Goal: Communication & Community: Answer question/provide support

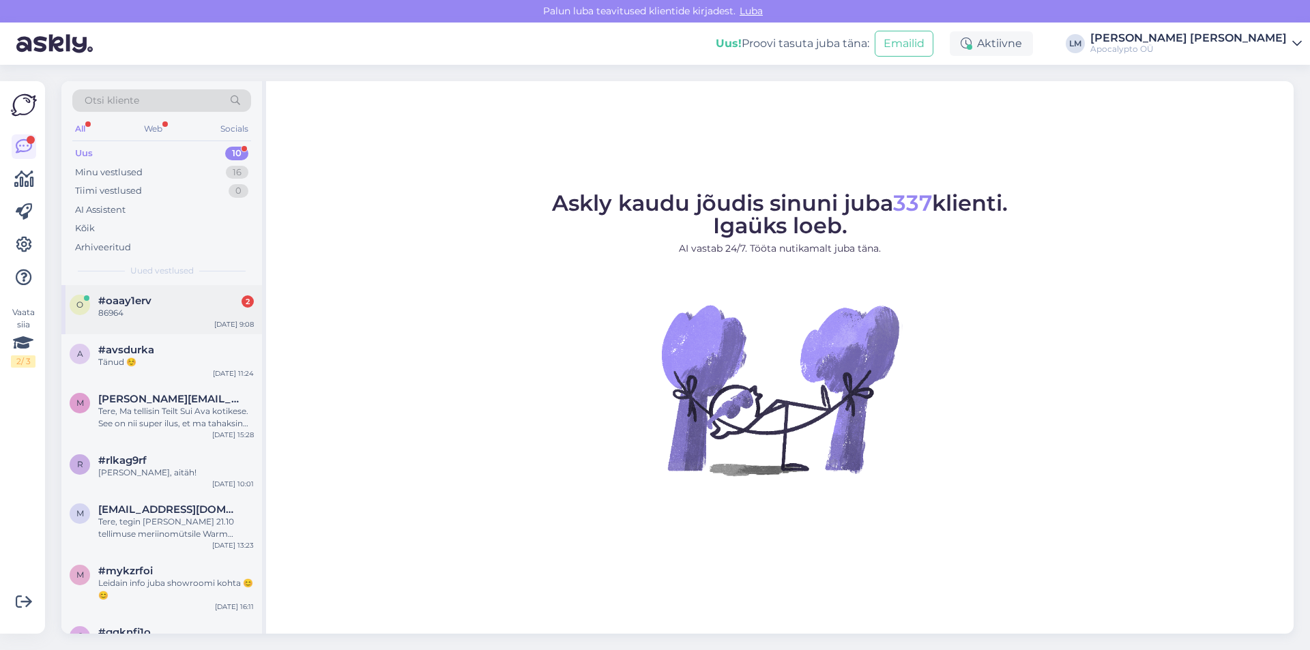
click at [125, 309] on div "86964" at bounding box center [176, 313] width 156 height 12
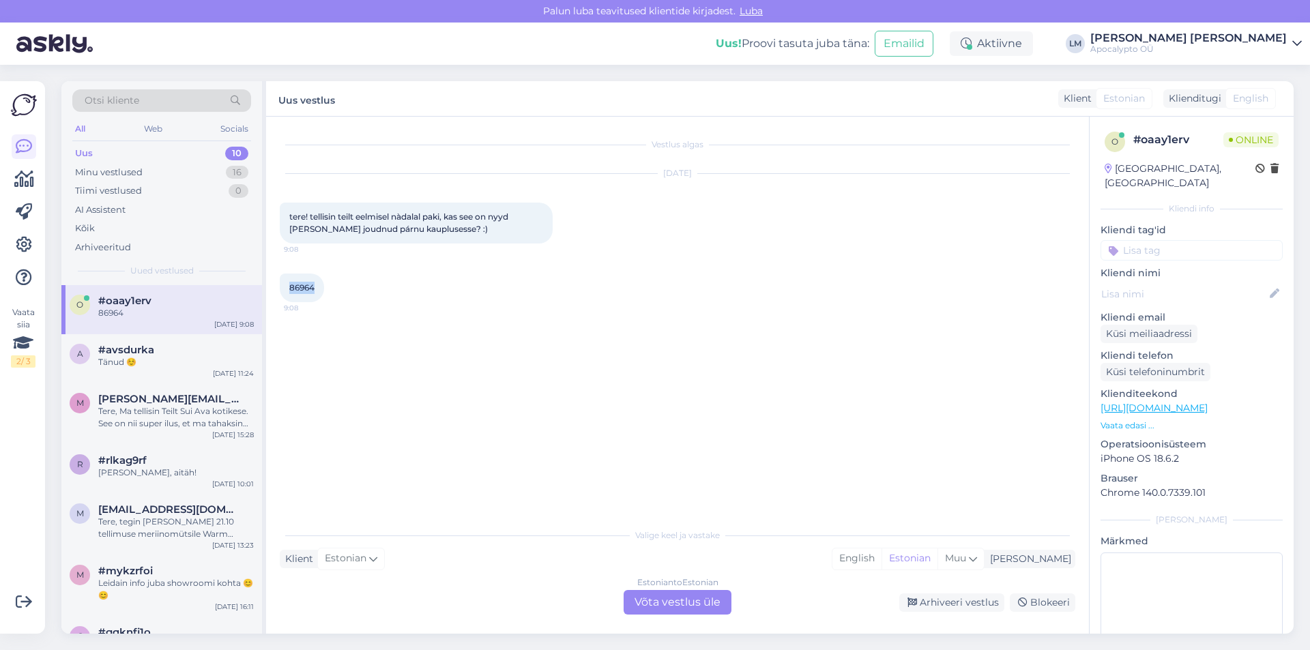
drag, startPoint x: 291, startPoint y: 287, endPoint x: 316, endPoint y: 283, distance: 25.5
click at [316, 283] on div "86964 9:08" at bounding box center [302, 288] width 44 height 29
copy span "86964"
drag, startPoint x: 675, startPoint y: 593, endPoint x: 764, endPoint y: 629, distance: 96.2
click at [680, 599] on div "Estonian to Estonian Võta vestlus üle" at bounding box center [678, 602] width 108 height 25
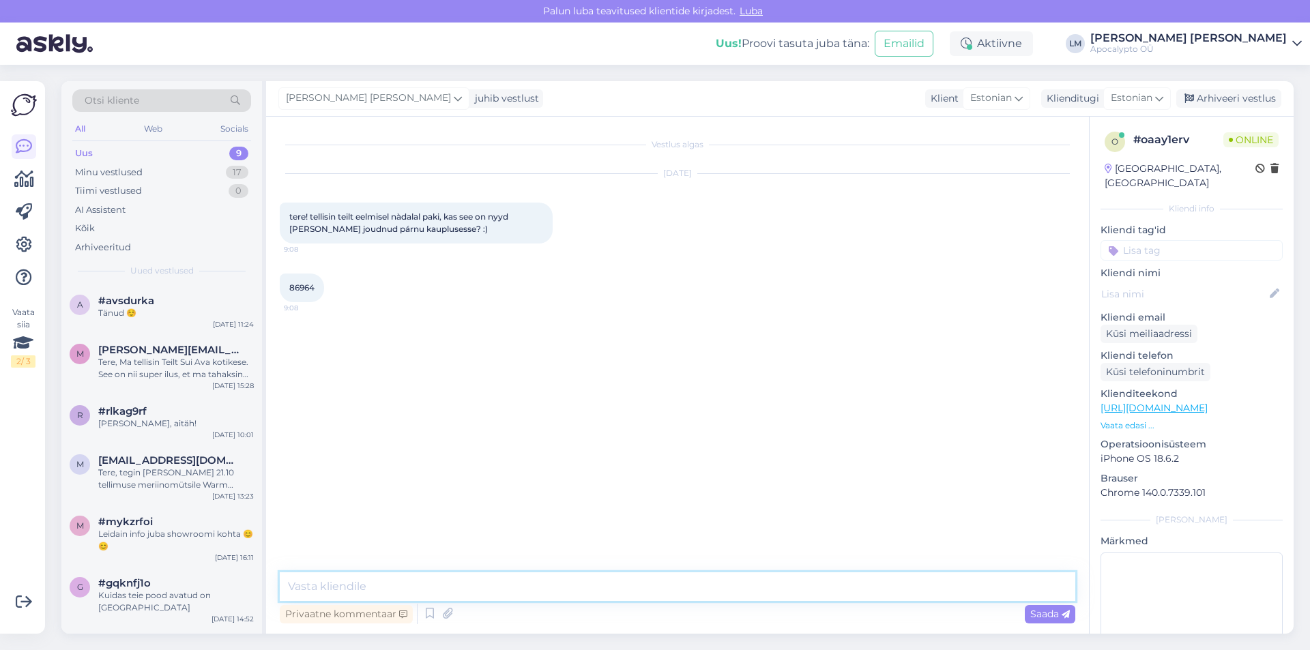
click at [319, 596] on textarea at bounding box center [678, 587] width 796 height 29
type textarea "Tere . Aitäh tellimuse eest. Pakk ootab teid meie poes. :)"
click at [1050, 616] on span "Saada" at bounding box center [1051, 614] width 40 height 12
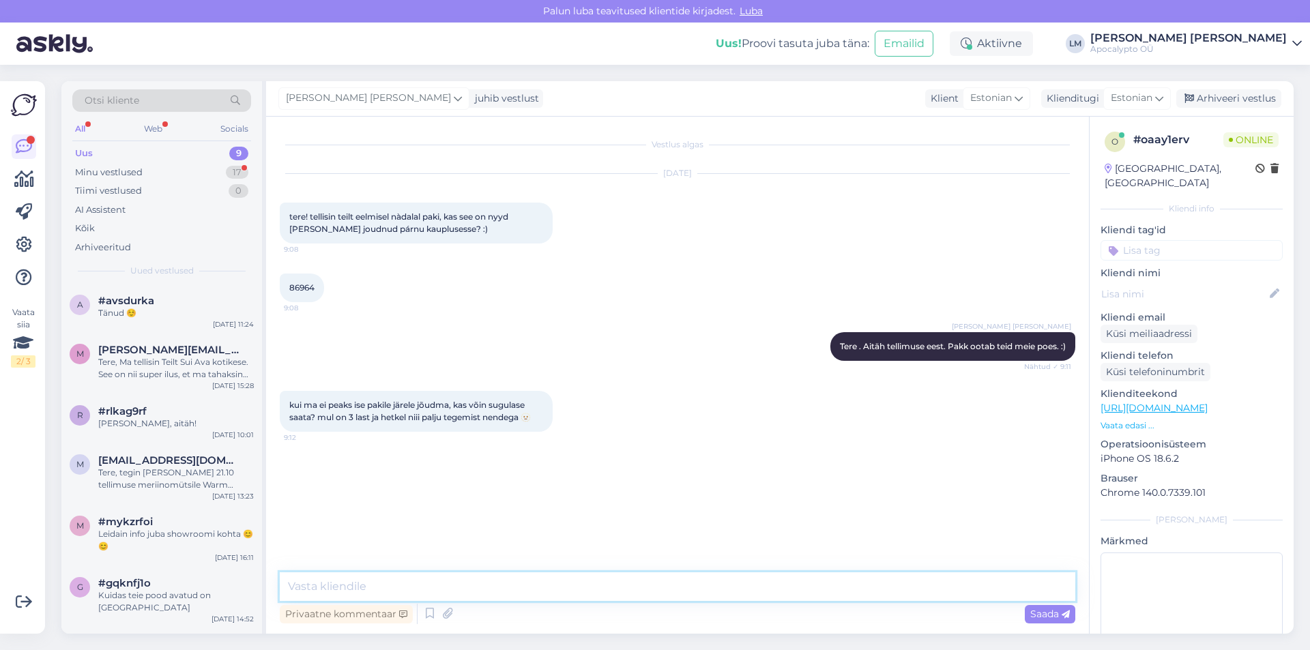
click at [344, 593] on textarea at bounding box center [678, 587] width 796 height 29
type textarea "Ikka võite saata. :)"
click at [1046, 614] on span "Saada" at bounding box center [1051, 614] width 40 height 12
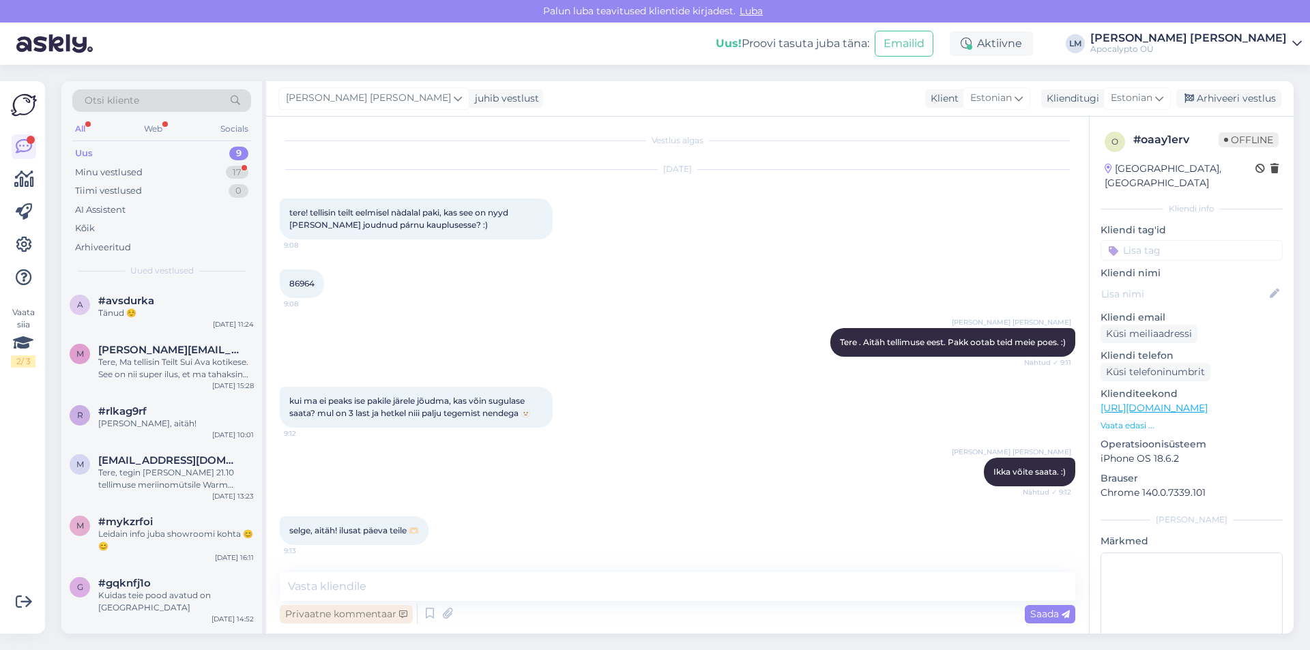
click at [405, 605] on div "Privaatne kommentaar" at bounding box center [346, 614] width 133 height 18
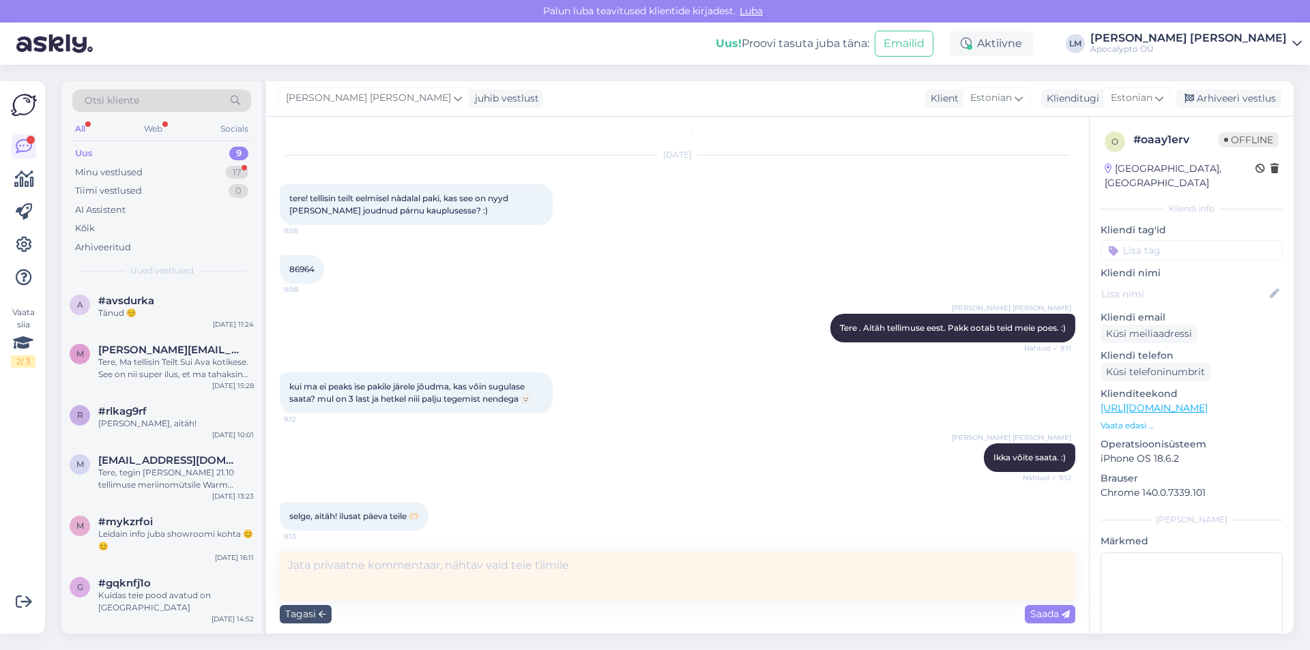
click at [452, 513] on div "selge, aitäh! ilusat päeva teile 🫶🏻 9:13" at bounding box center [678, 516] width 796 height 59
click at [591, 439] on div "[PERSON_NAME] [PERSON_NAME] Ikka võite saata. :) Nähtud ✓ 9:12" at bounding box center [678, 458] width 796 height 59
click at [133, 362] on div "Tere, Ma tellisin Teilt Sui Ava kotikese. See on nii super ilus, et ma tahaksin…" at bounding box center [176, 368] width 156 height 25
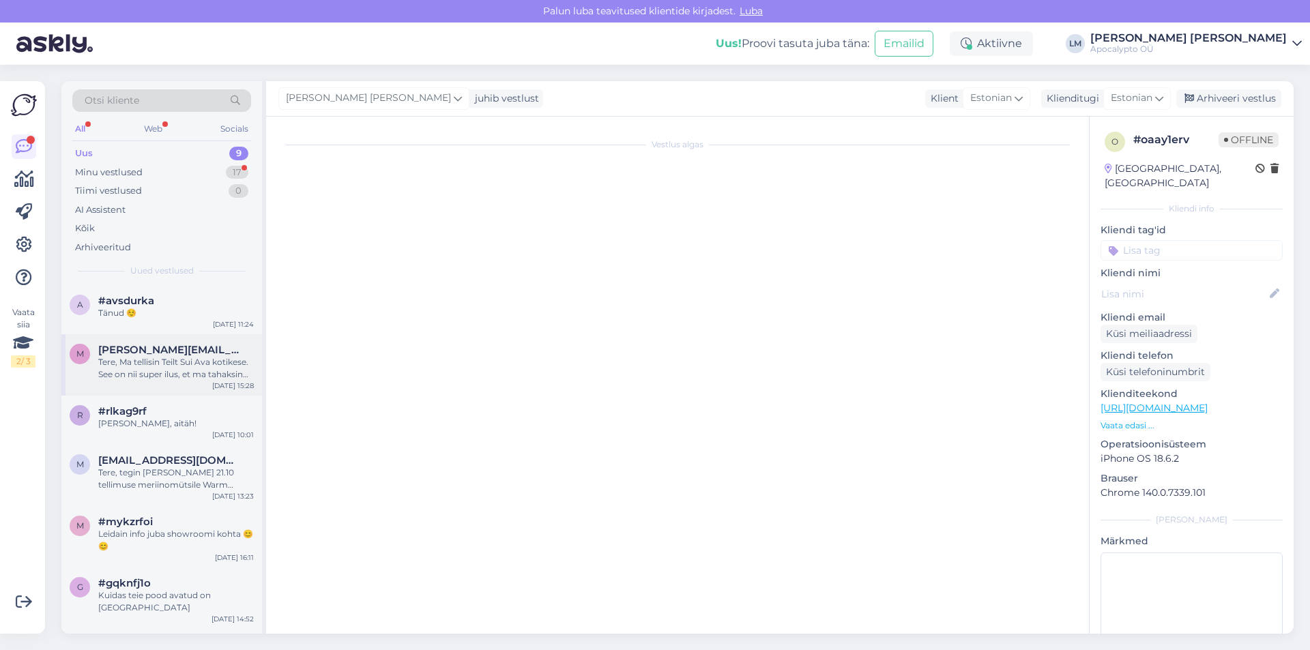
scroll to position [0, 0]
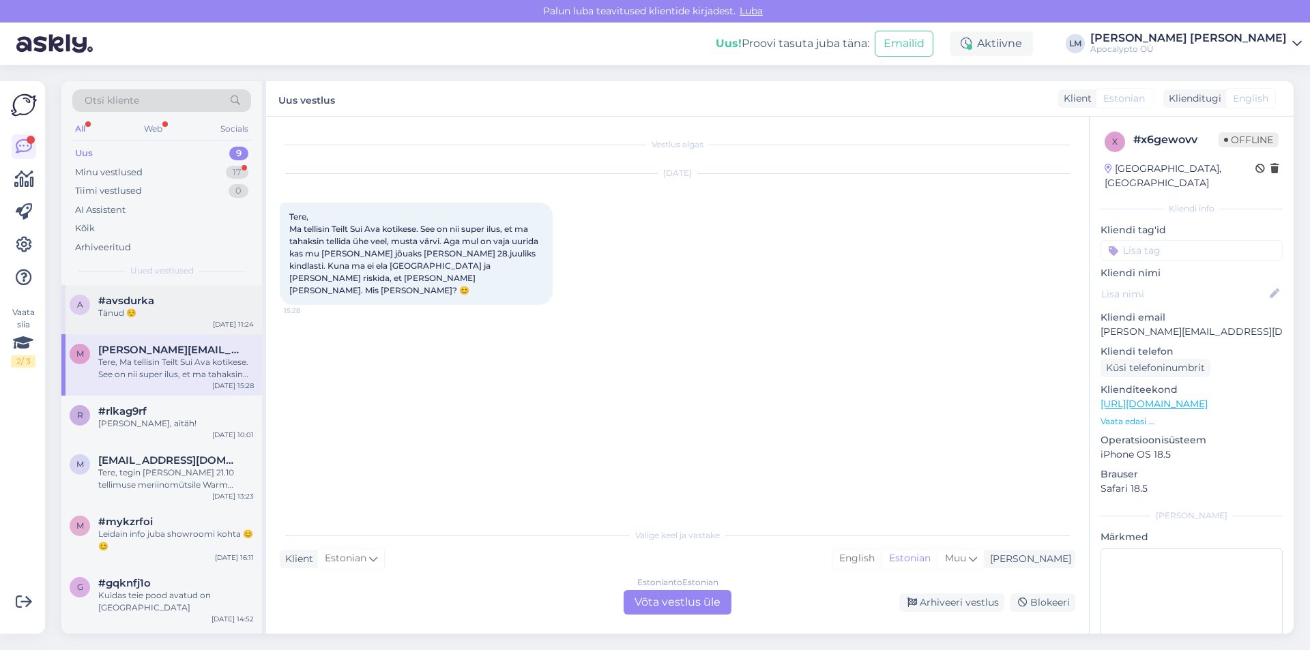
click at [104, 302] on span "#avsdurka" at bounding box center [126, 301] width 56 height 12
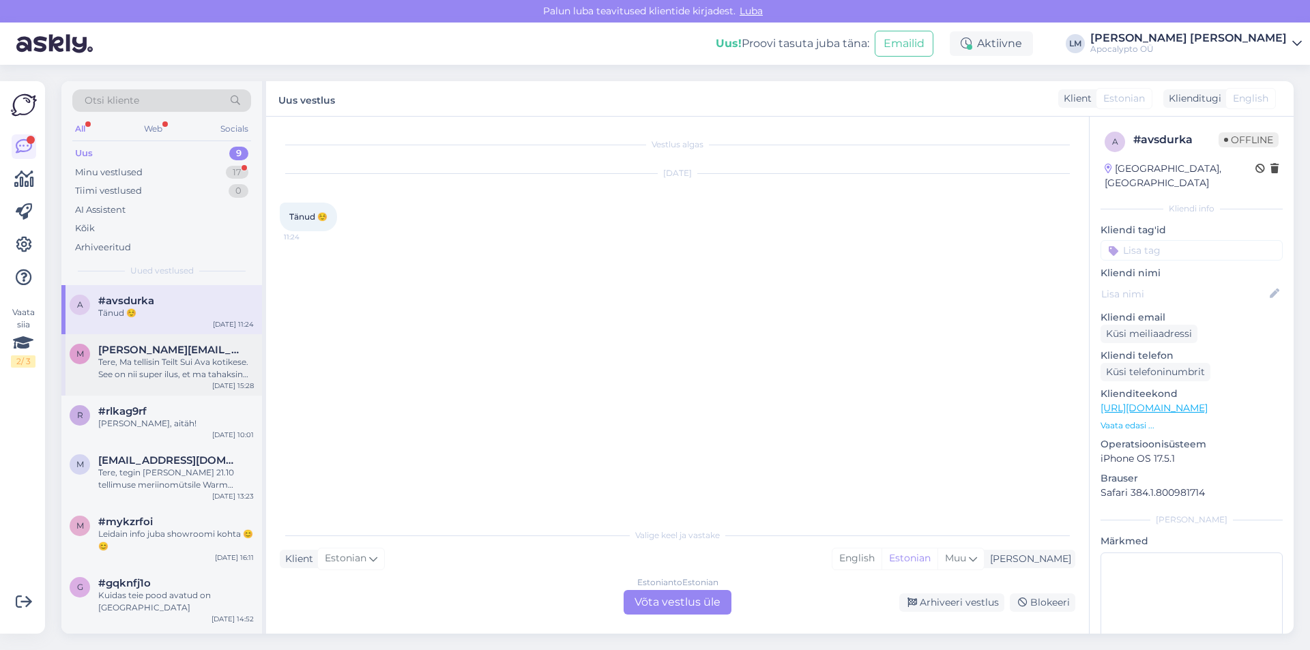
click at [128, 371] on div "Tere, Ma tellisin Teilt Sui Ava kotikese. See on nii super ilus, et ma tahaksin…" at bounding box center [176, 368] width 156 height 25
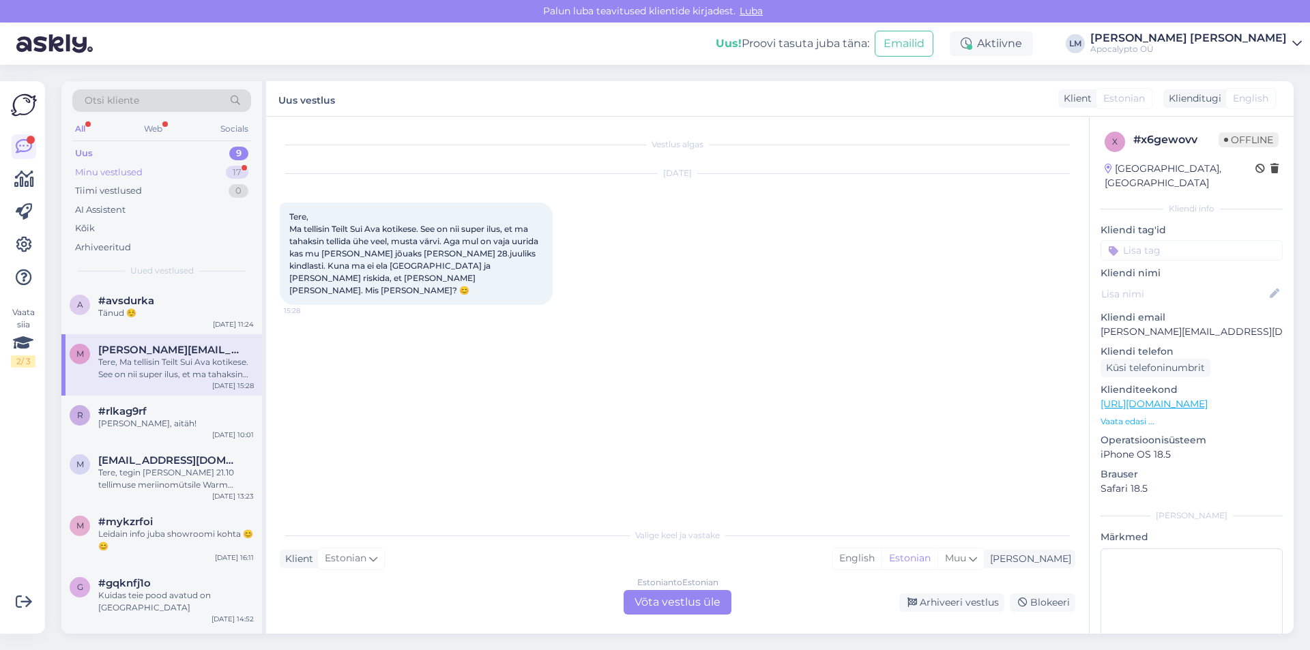
click at [121, 171] on div "Minu vestlused" at bounding box center [109, 173] width 68 height 14
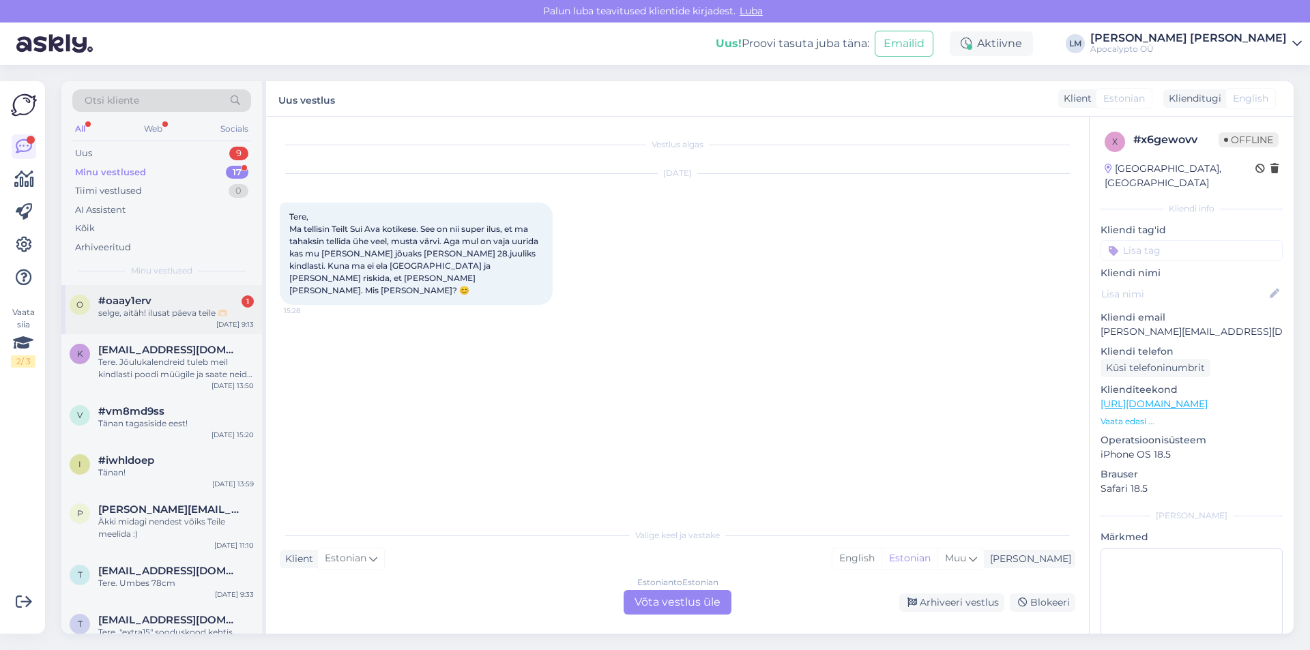
click at [142, 312] on div "selge, aitäh! ilusat päeva teile 🫶🏻" at bounding box center [176, 313] width 156 height 12
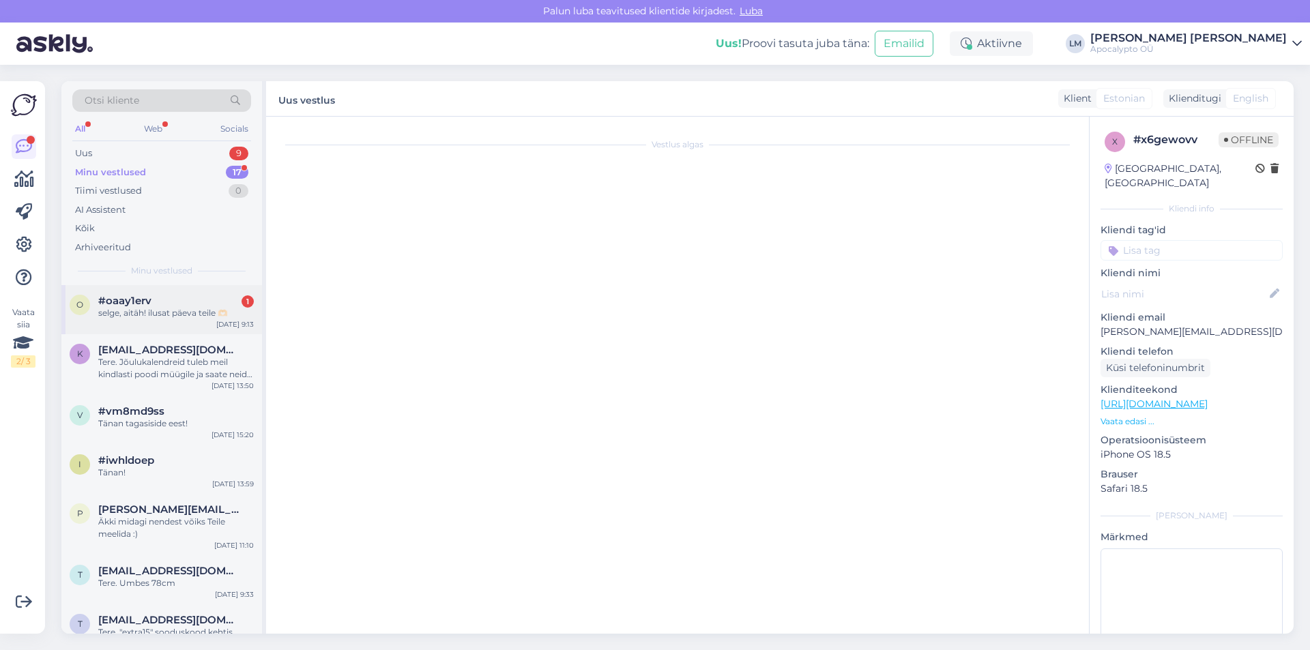
scroll to position [4, 0]
